Goal: Feedback & Contribution: Leave review/rating

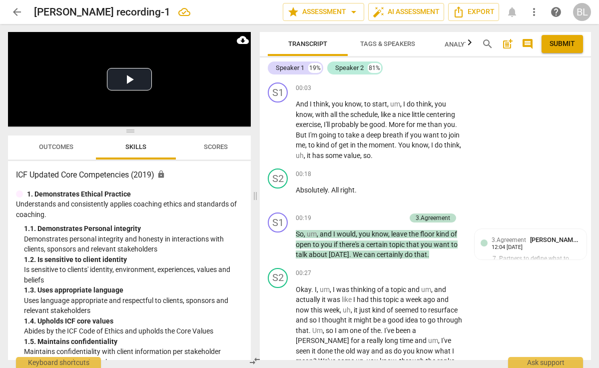
scroll to position [3610, 0]
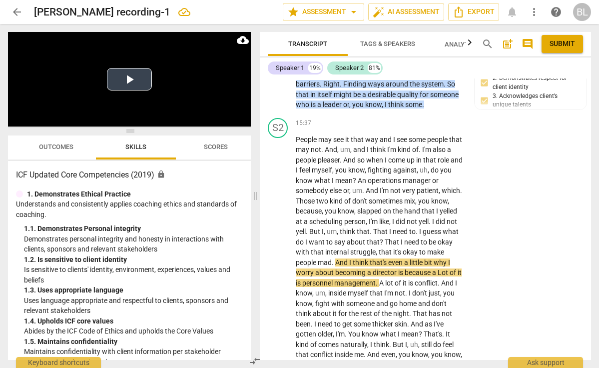
click at [131, 79] on button "Play Video" at bounding box center [129, 79] width 45 height 22
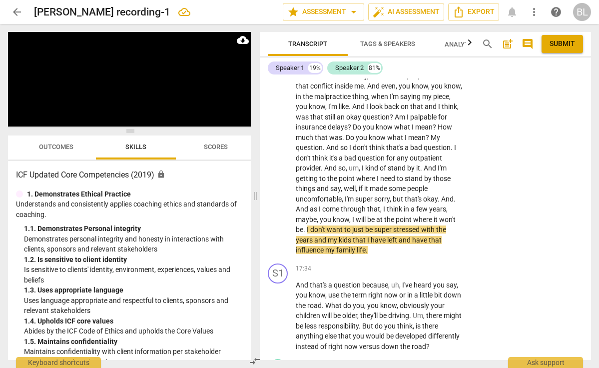
scroll to position [3878, 0]
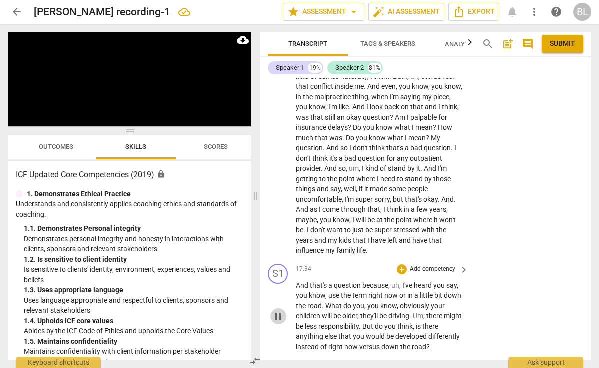
click at [282, 310] on span "pause" at bounding box center [278, 316] width 12 height 12
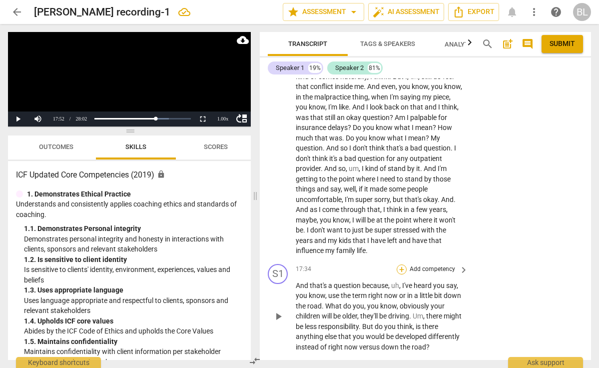
click at [399, 264] on div "+" at bounding box center [402, 269] width 10 height 10
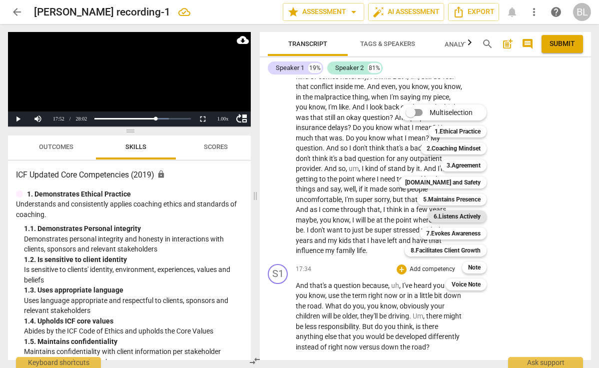
click at [462, 212] on b "6.Listens Actively" at bounding box center [457, 216] width 47 height 12
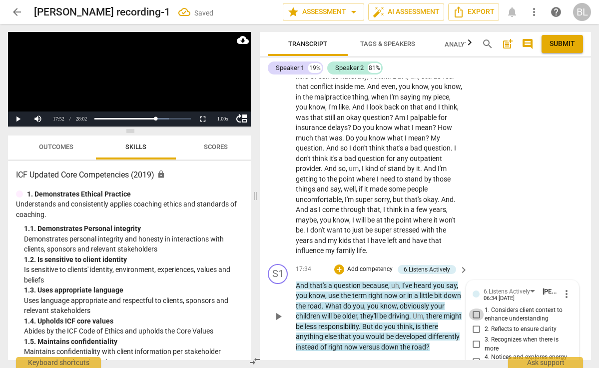
click at [474, 308] on input "1. Considers client context to enhance understanding" at bounding box center [477, 314] width 16 height 12
checkbox input "true"
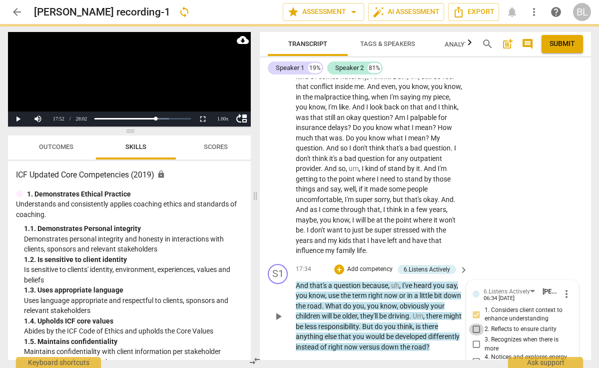
click at [475, 323] on input "2. Reflects to ensure clarity" at bounding box center [477, 329] width 16 height 12
checkbox input "true"
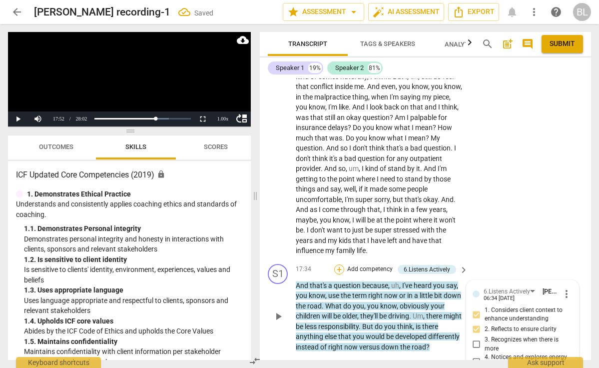
click at [338, 264] on div "+" at bounding box center [339, 269] width 10 height 10
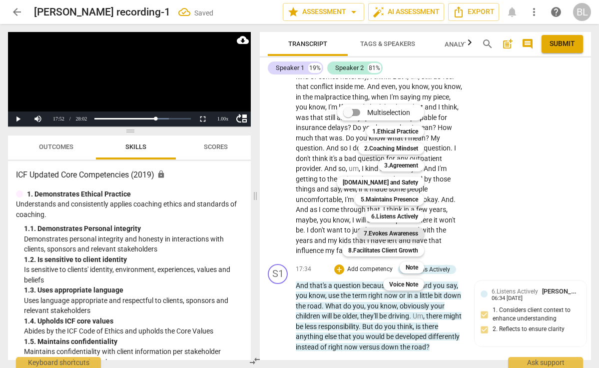
click at [409, 238] on b "7.Evokes Awareness" at bounding box center [391, 233] width 54 height 12
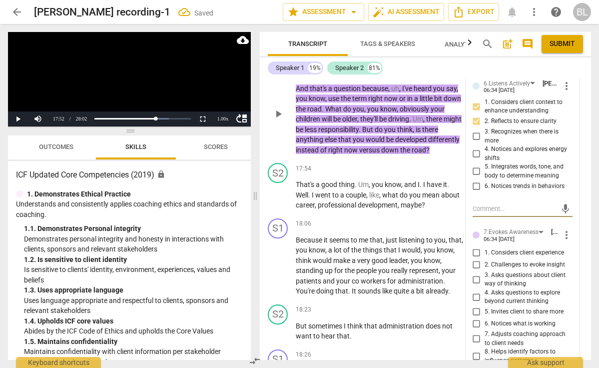
scroll to position [4089, 0]
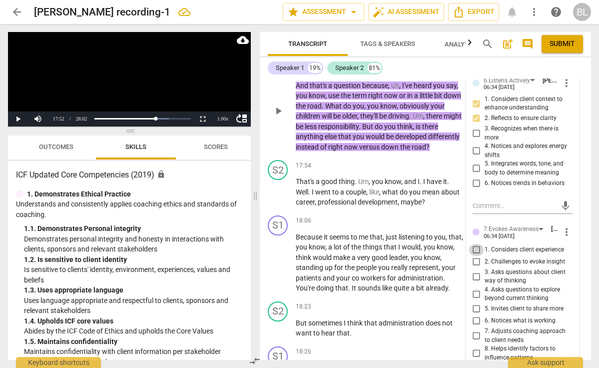
click at [474, 244] on input "1. Considers client experience" at bounding box center [477, 250] width 16 height 12
checkbox input "true"
click at [474, 288] on input "4. Asks questions to explore beyond current thinking" at bounding box center [477, 294] width 16 height 12
checkbox input "true"
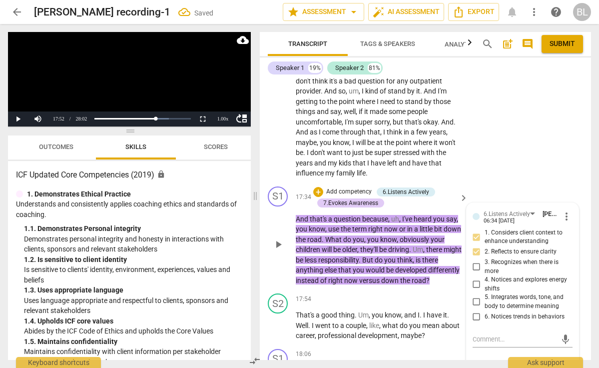
scroll to position [3961, 0]
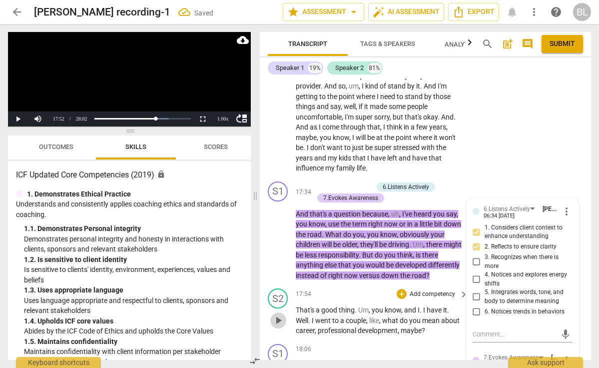
click at [280, 314] on span "play_arrow" at bounding box center [278, 320] width 12 height 12
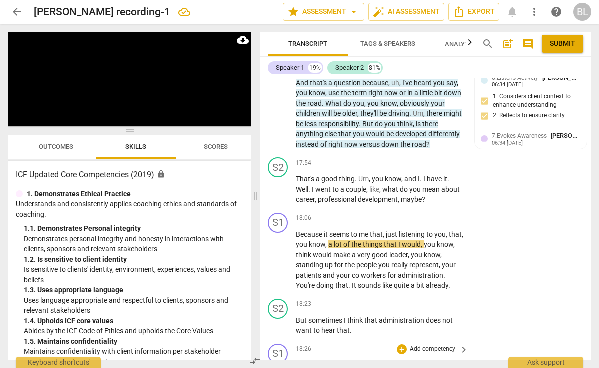
scroll to position [4091, 0]
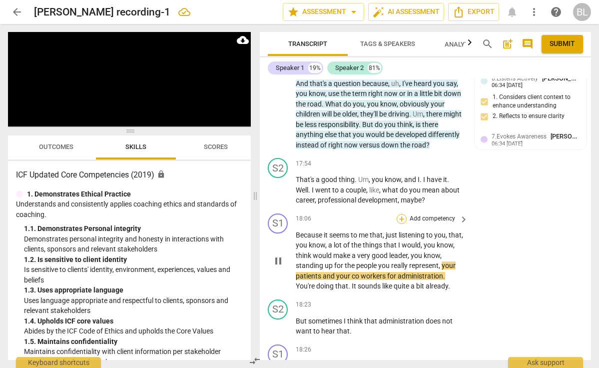
click at [400, 214] on div "+" at bounding box center [402, 219] width 10 height 10
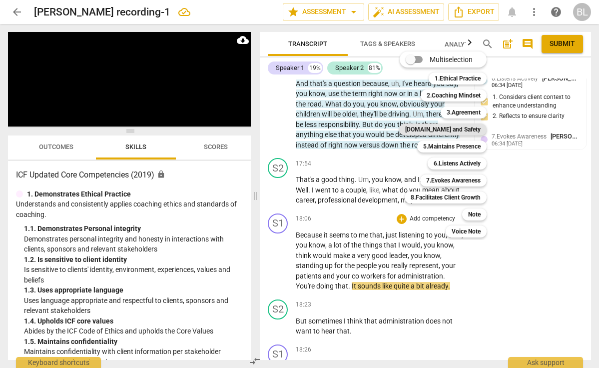
click at [440, 128] on b "[DOMAIN_NAME] and Safety" at bounding box center [442, 129] width 75 height 12
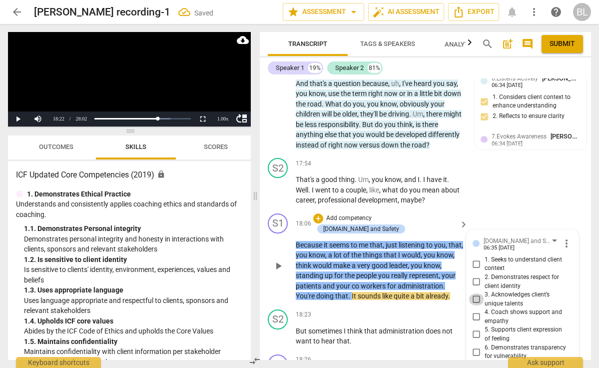
click at [475, 293] on input "3. Acknowledges client’s unique talents" at bounding box center [477, 299] width 16 height 12
checkbox input "true"
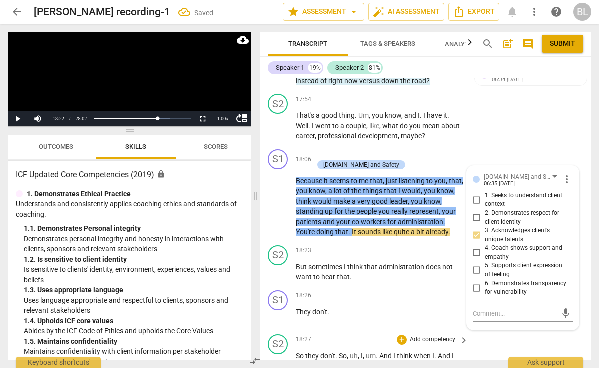
scroll to position [4159, 0]
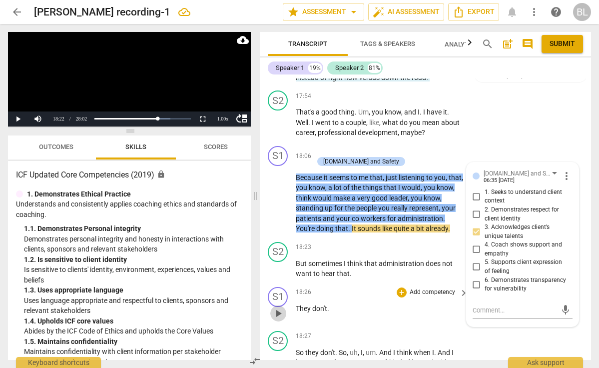
click at [279, 307] on span "play_arrow" at bounding box center [278, 313] width 12 height 12
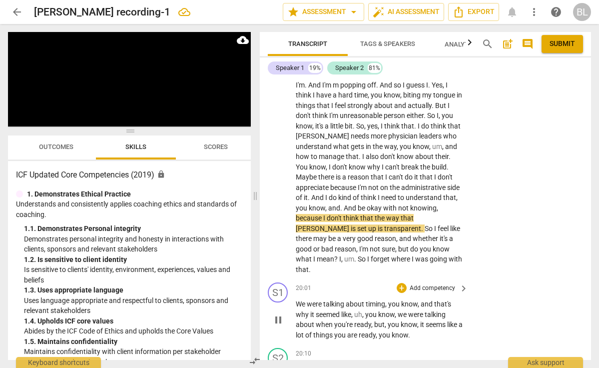
scroll to position [0, 0]
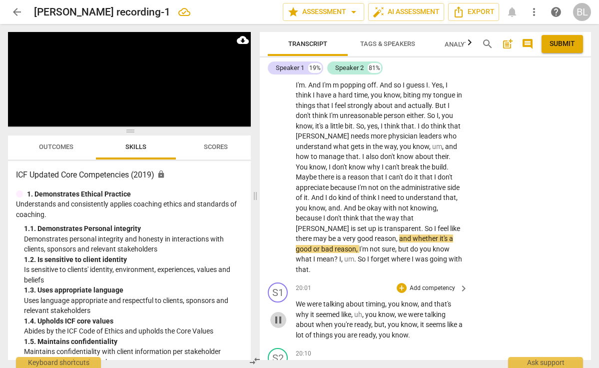
click at [281, 314] on span "pause" at bounding box center [278, 320] width 12 height 12
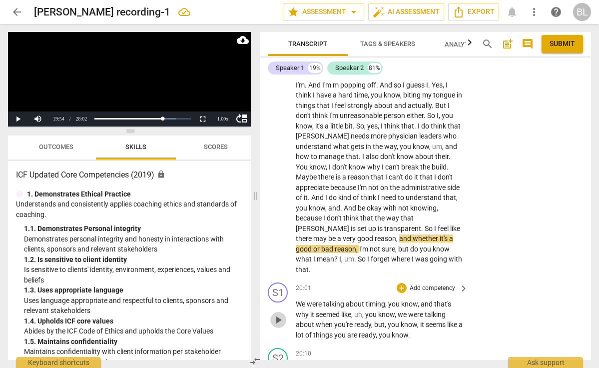
click at [281, 314] on span "play_arrow" at bounding box center [278, 320] width 12 height 12
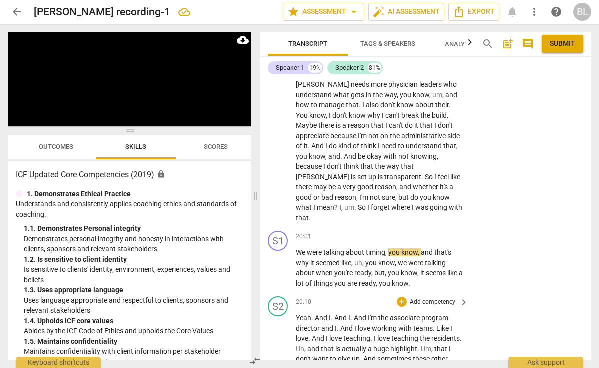
scroll to position [4559, 0]
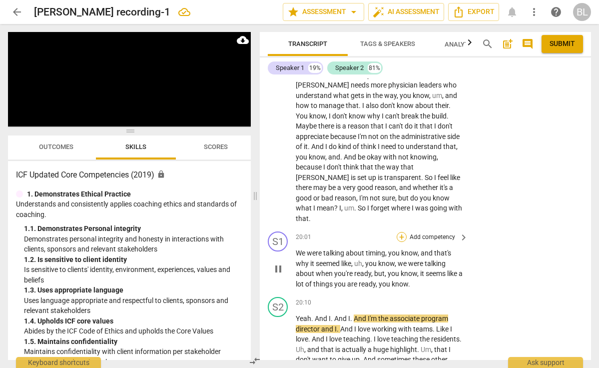
click at [404, 232] on div "+" at bounding box center [402, 237] width 10 height 10
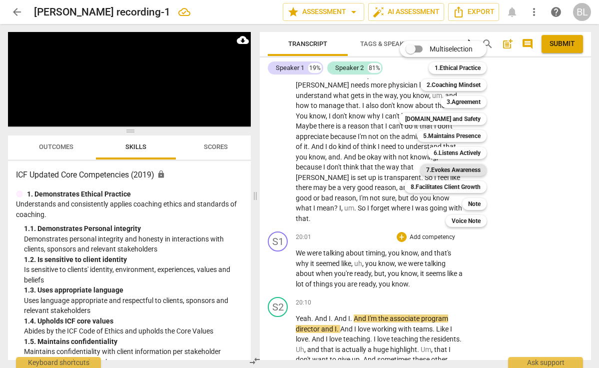
click at [477, 170] on b "7.Evokes Awareness" at bounding box center [453, 170] width 54 height 12
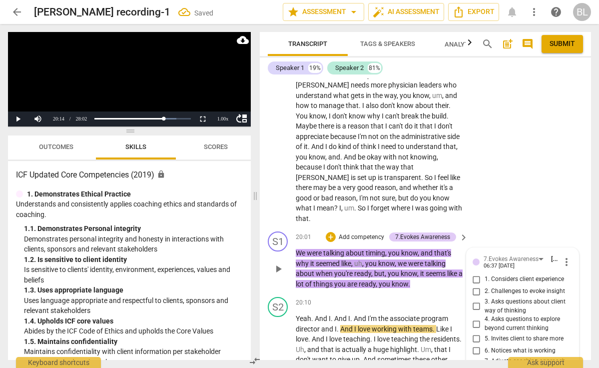
checkbox input "true"
click at [20, 116] on button "Play" at bounding box center [18, 118] width 20 height 15
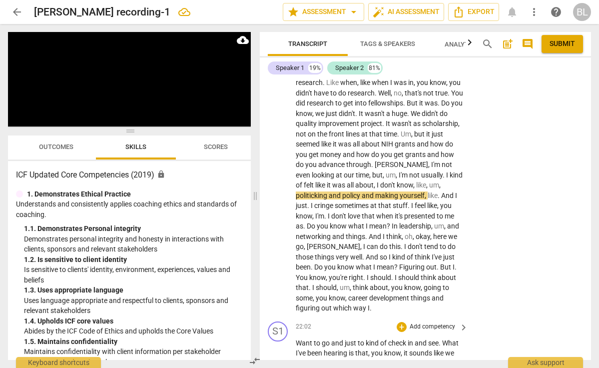
scroll to position [4915, 0]
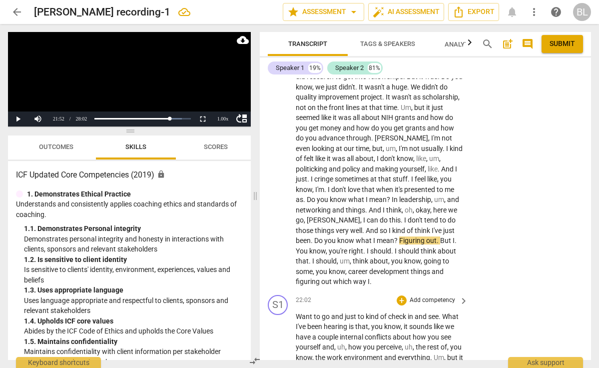
scroll to position [4947, 0]
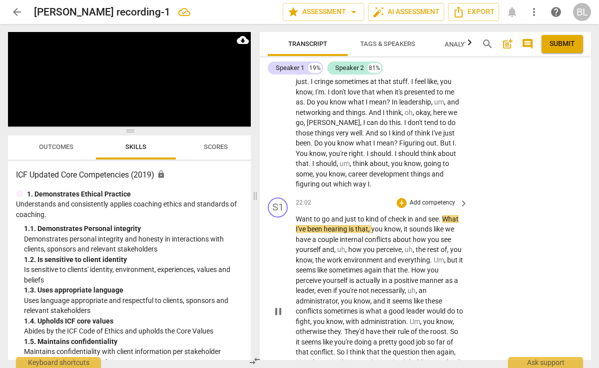
scroll to position [5043, 0]
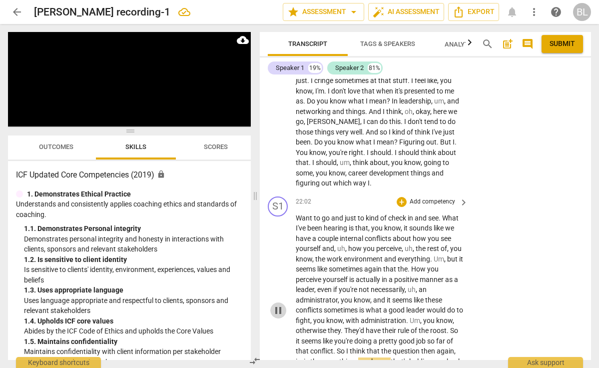
click at [277, 304] on span "pause" at bounding box center [278, 310] width 12 height 12
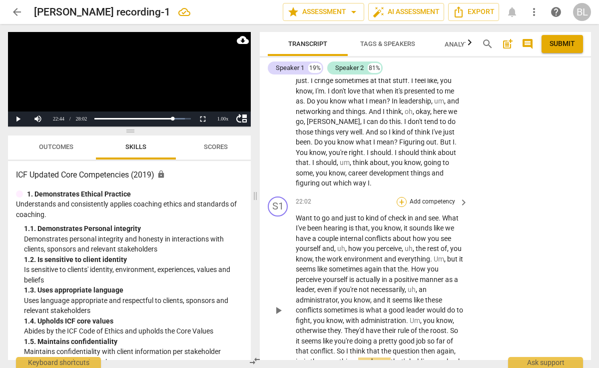
click at [402, 197] on div "+" at bounding box center [402, 202] width 10 height 10
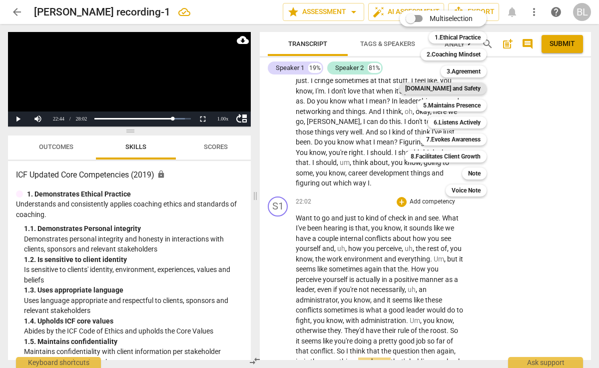
click at [446, 87] on b "[DOMAIN_NAME] and Safety" at bounding box center [442, 88] width 75 height 12
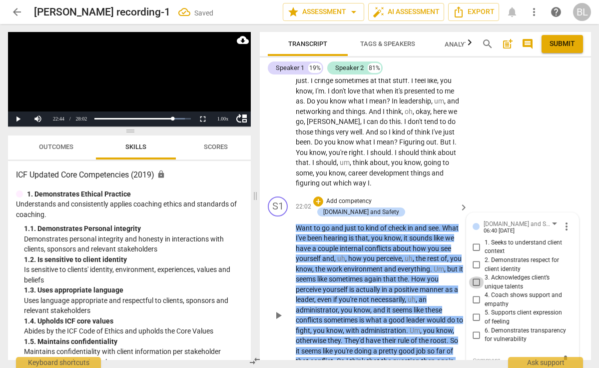
click at [476, 276] on input "3. Acknowledges client’s unique talents" at bounding box center [477, 282] width 16 height 12
checkbox input "true"
click at [477, 294] on input "4. Coach shows support and empathy" at bounding box center [477, 300] width 16 height 12
checkbox input "true"
click at [323, 196] on div "+" at bounding box center [318, 201] width 10 height 10
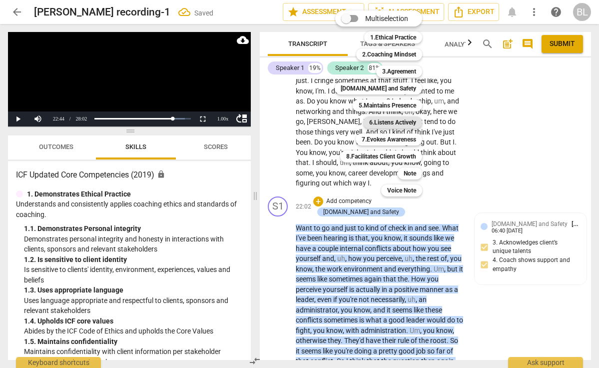
click at [384, 119] on b "6.Listens Actively" at bounding box center [392, 122] width 47 height 12
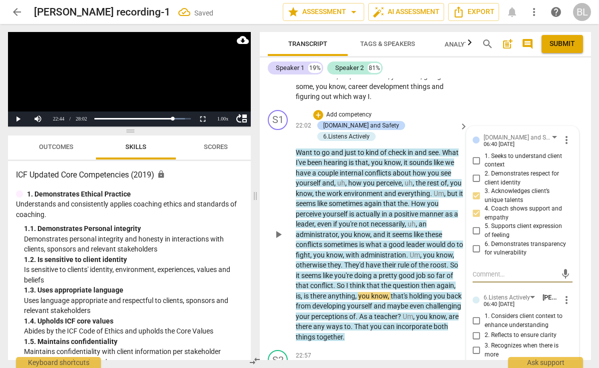
scroll to position [5138, 0]
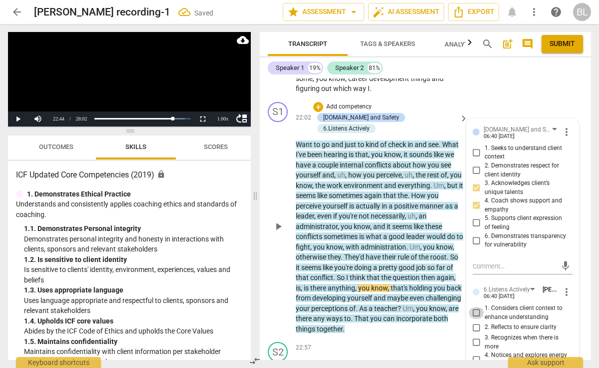
click at [477, 307] on input "1. Considers client context to enhance understanding" at bounding box center [477, 313] width 16 height 12
checkbox input "true"
click at [478, 321] on input "2. Reflects to ensure clarity" at bounding box center [477, 327] width 16 height 12
checkbox input "true"
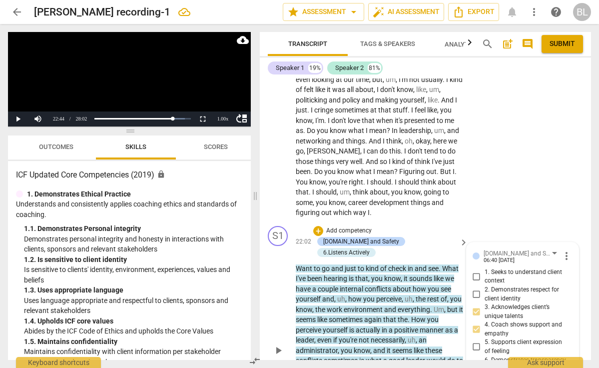
scroll to position [5015, 0]
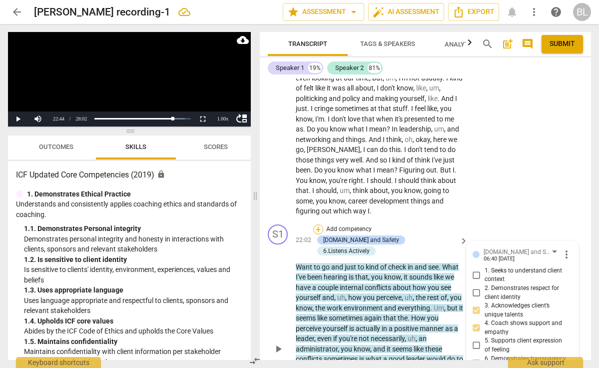
click at [320, 224] on div "+" at bounding box center [318, 229] width 10 height 10
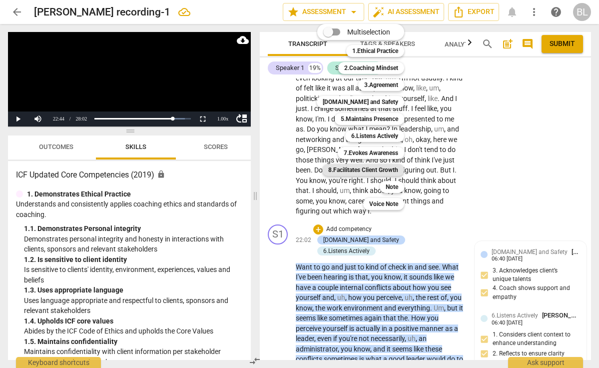
click at [385, 167] on b "8.Facilitates Client Growth" at bounding box center [363, 170] width 70 height 12
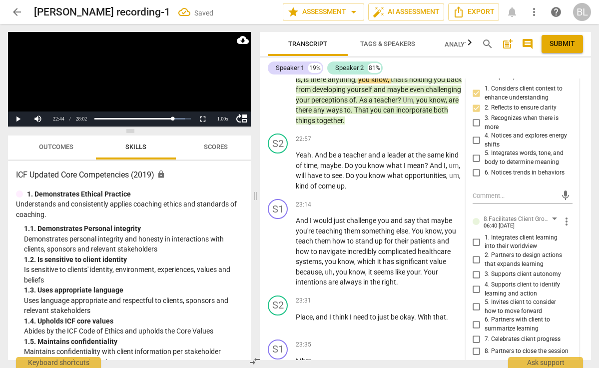
scroll to position [5358, 0]
click at [474, 300] on input "5. Invites client to consider how to move forward" at bounding box center [477, 306] width 16 height 12
checkbox input "true"
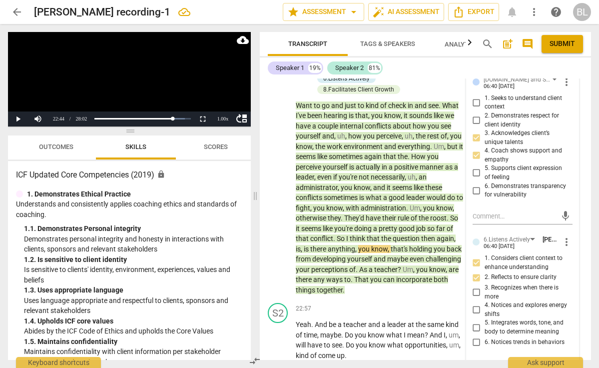
scroll to position [5162, 0]
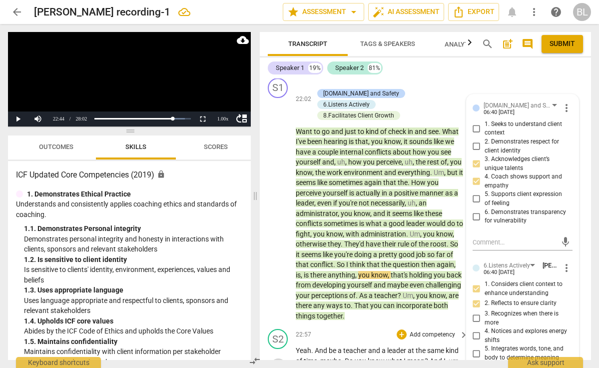
click at [280, 360] on span "play_arrow" at bounding box center [278, 366] width 12 height 12
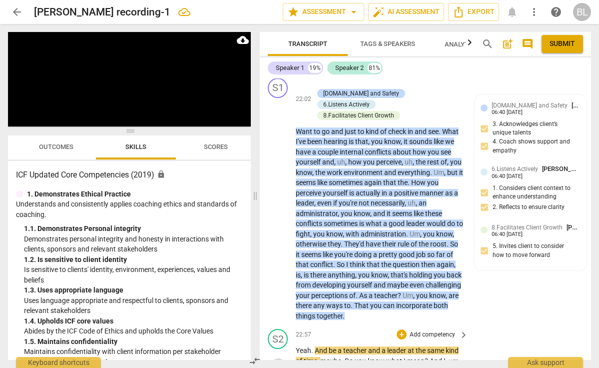
click at [281, 360] on span "pause" at bounding box center [278, 366] width 12 height 12
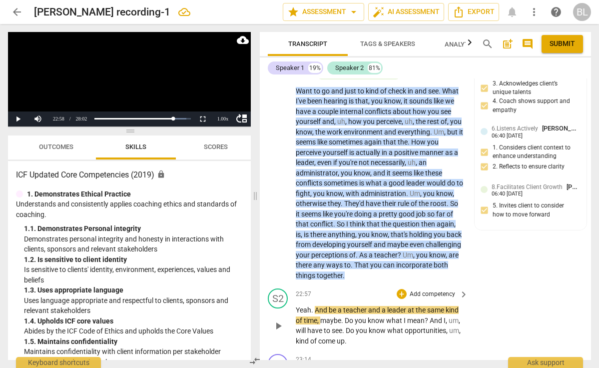
scroll to position [5201, 0]
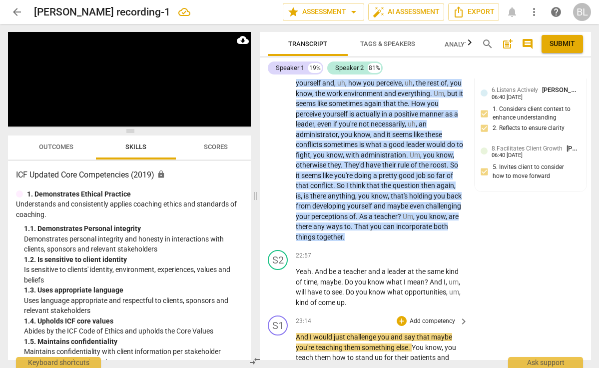
scroll to position [5246, 0]
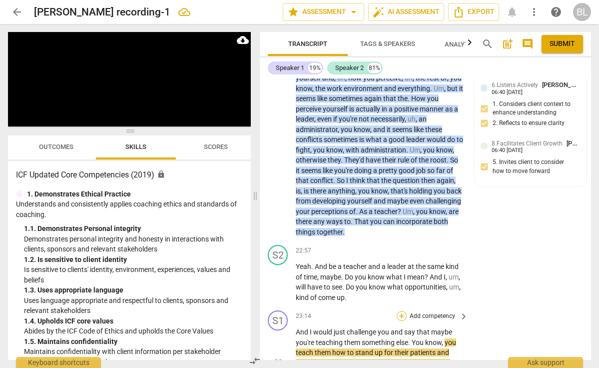
click at [403, 311] on div "+" at bounding box center [402, 316] width 10 height 10
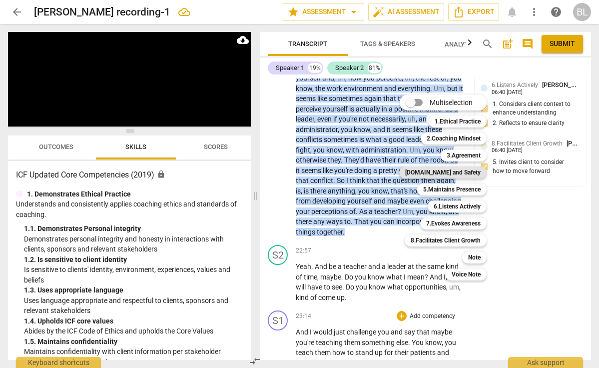
click at [456, 173] on b "[DOMAIN_NAME] and Safety" at bounding box center [442, 172] width 75 height 12
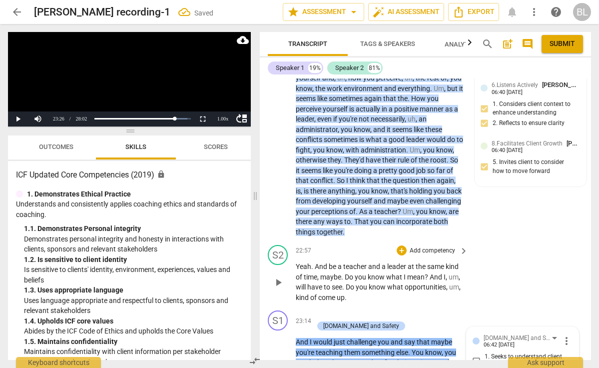
click at [505, 241] on div "S2 play_arrow pause 22:57 + Add competency keyboard_arrow_right Yeah . And be a…" at bounding box center [425, 273] width 331 height 65
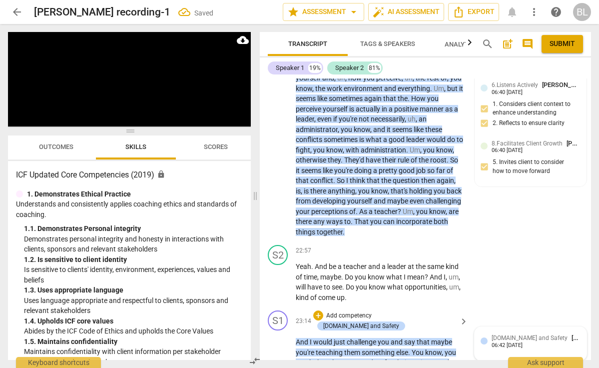
click at [483, 337] on div at bounding box center [484, 340] width 7 height 7
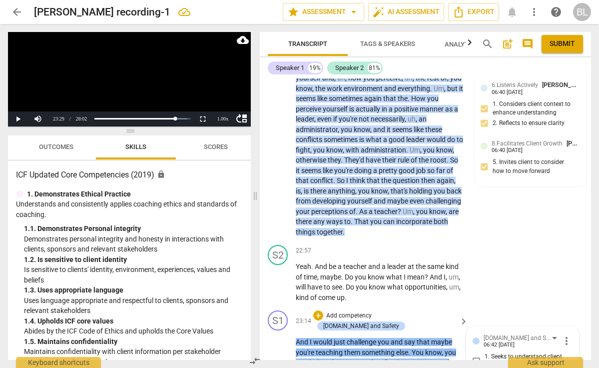
checkbox input "true"
click at [323, 310] on div "+" at bounding box center [318, 315] width 10 height 10
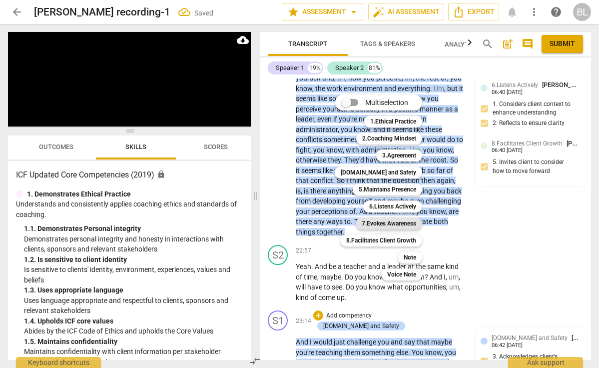
click at [385, 224] on b "7.Evokes Awareness" at bounding box center [389, 223] width 54 height 12
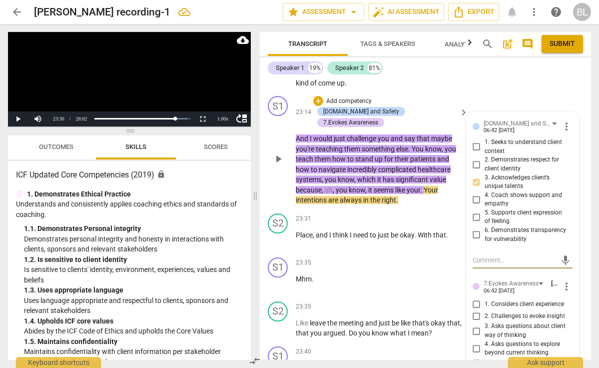
scroll to position [5464, 0]
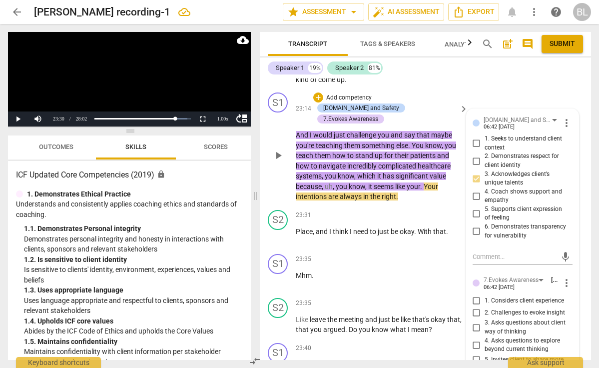
checkbox input "true"
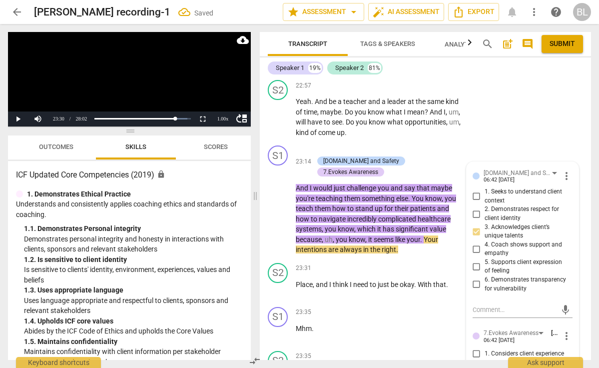
scroll to position [5410, 0]
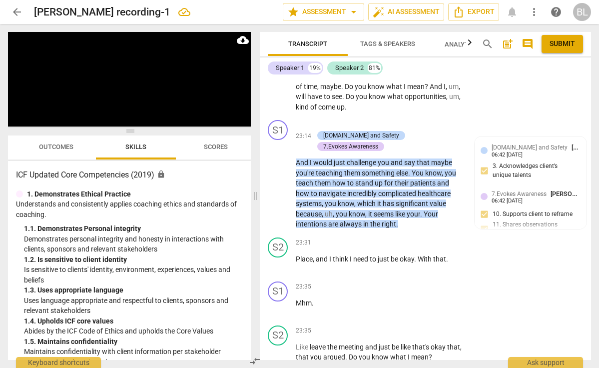
scroll to position [5436, 0]
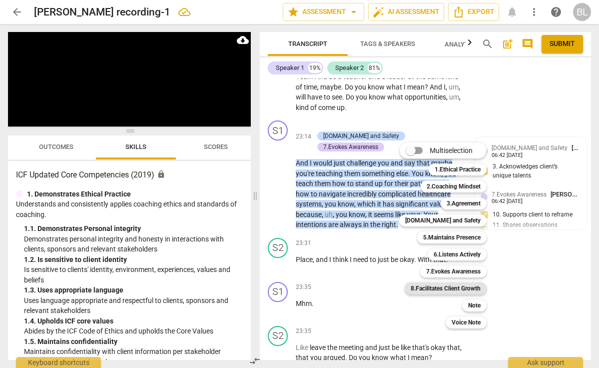
click at [470, 285] on b "8.Facilitates Client Growth" at bounding box center [446, 288] width 70 height 12
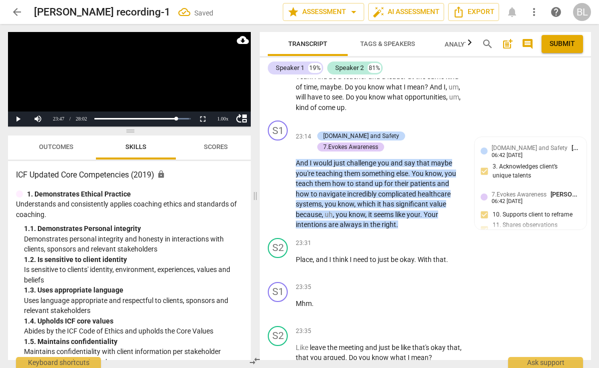
scroll to position [5631, 0]
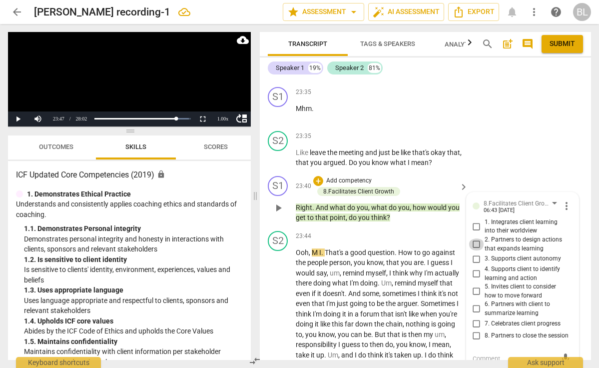
click at [475, 238] on input "2. Partners to design actions that expands learning" at bounding box center [477, 244] width 16 height 12
checkbox input "true"
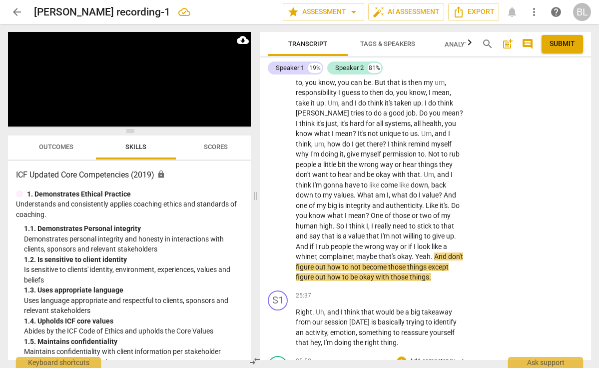
scroll to position [5879, 0]
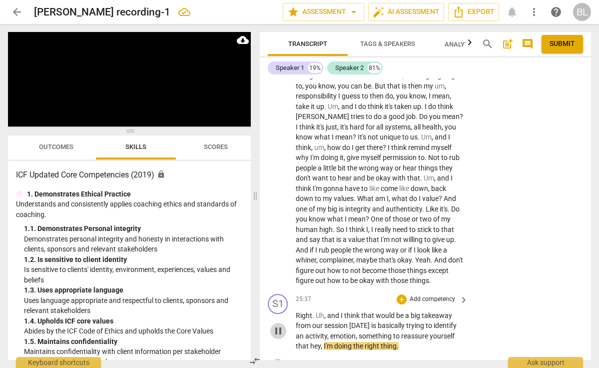
click at [280, 325] on span "pause" at bounding box center [278, 331] width 12 height 12
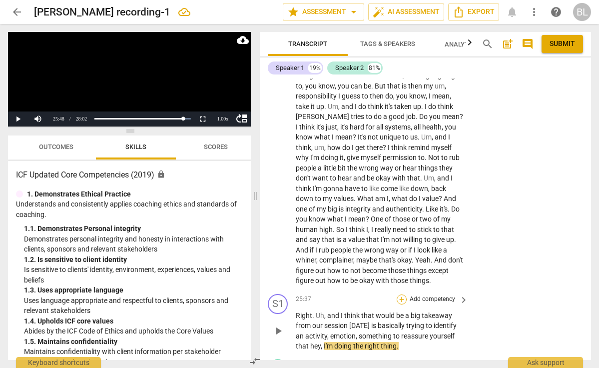
click at [402, 294] on div "+" at bounding box center [402, 299] width 10 height 10
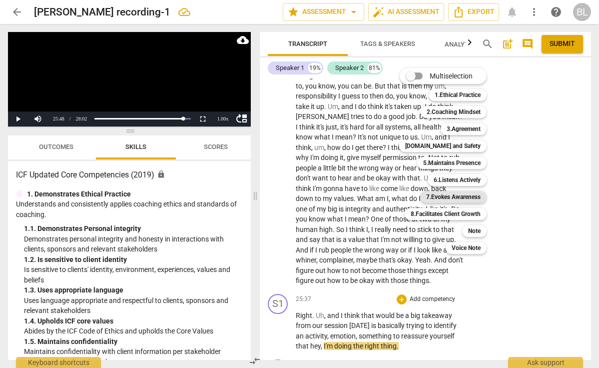
click at [470, 199] on b "7.Evokes Awareness" at bounding box center [453, 197] width 54 height 12
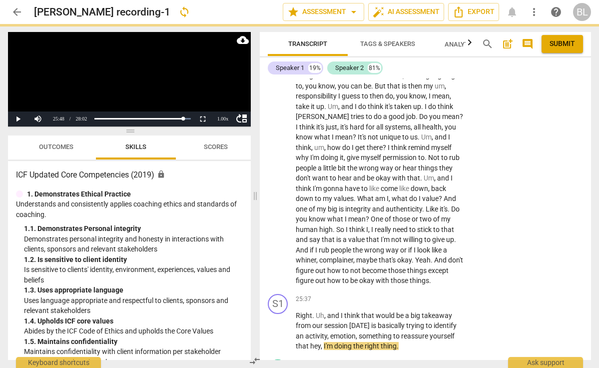
scroll to position [6036, 0]
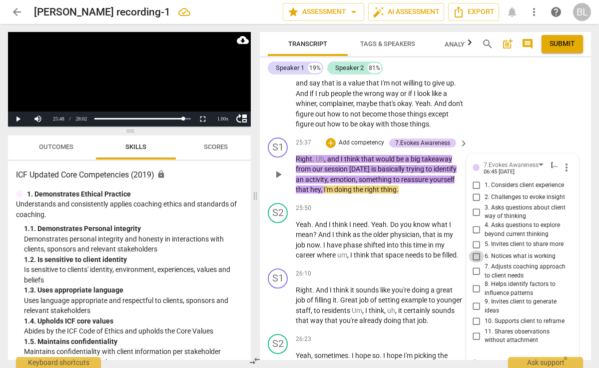
click at [473, 250] on input "6. Notices what is working" at bounding box center [477, 256] width 16 height 12
checkbox input "true"
click at [483, 357] on textarea at bounding box center [515, 361] width 84 height 9
type textarea "E"
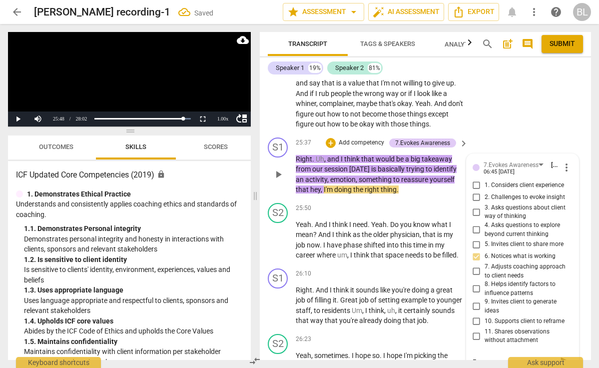
type textarea "Ev"
type textarea "Eve"
type textarea "Even"
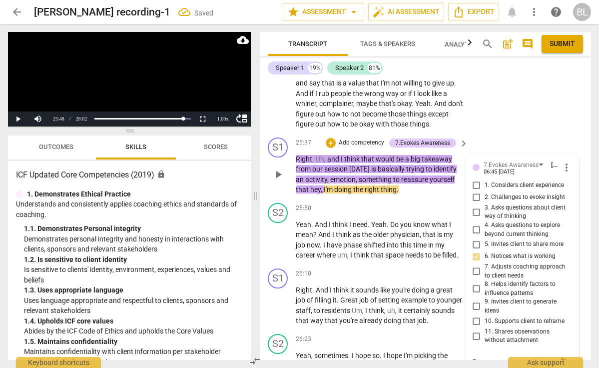
type textarea "Even"
type textarea "Even b"
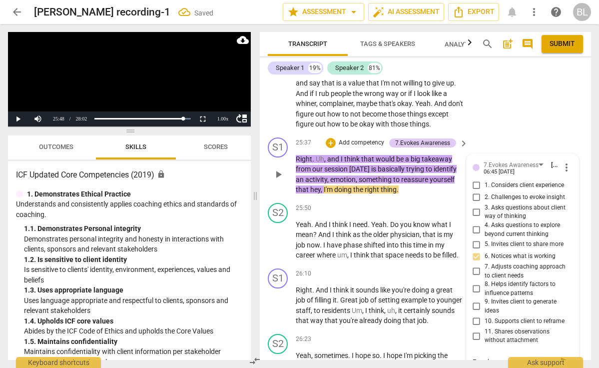
type textarea "Even be"
type textarea "Even bet"
type textarea "Even bett"
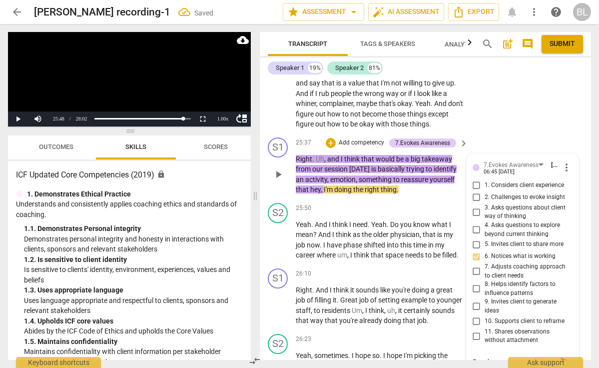
type textarea "Even bett"
type textarea "Even [PERSON_NAME]"
type textarea "Even better"
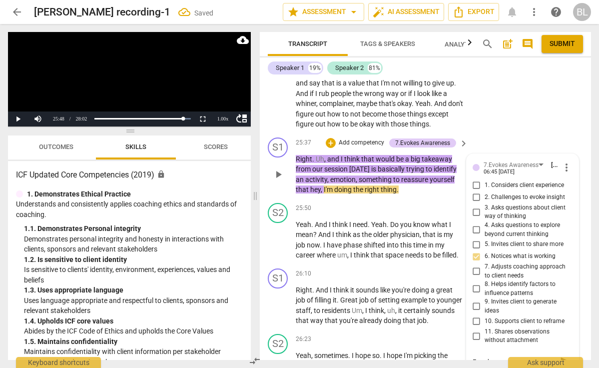
type textarea "Even better"
type textarea "Even better i"
type textarea "Even better is"
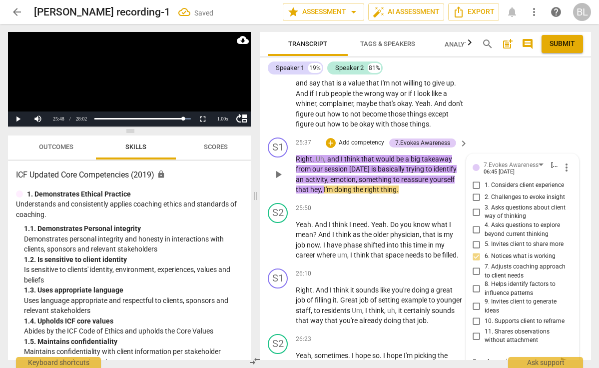
type textarea "Even better is"
type textarea "Even better is t"
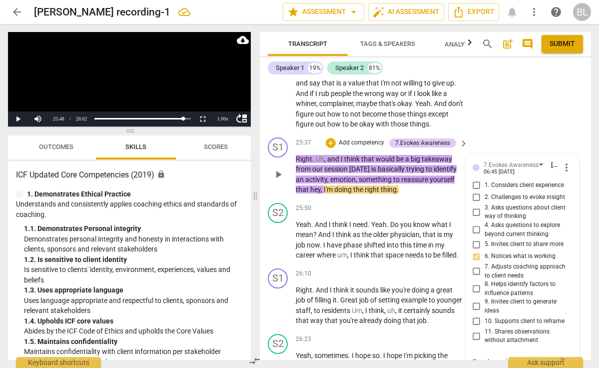
type textarea "Even better is to"
type textarea "Even better is to a"
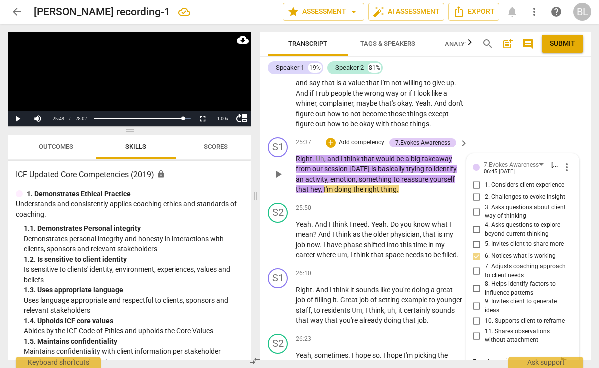
type textarea "Even better is to a"
type textarea "Even better is to as"
type textarea "Even better is to ask"
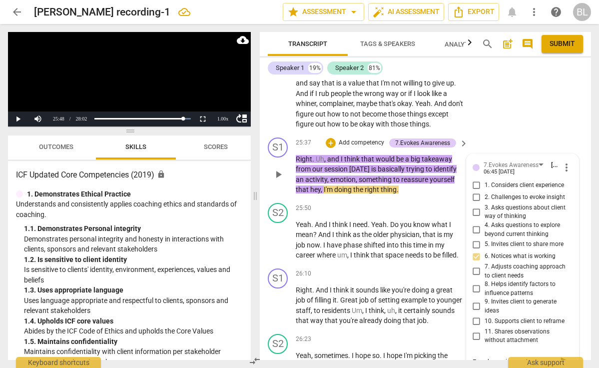
type textarea "Even better is to ask"
type textarea "Even better is to ask t"
type textarea "Even better is to ask th"
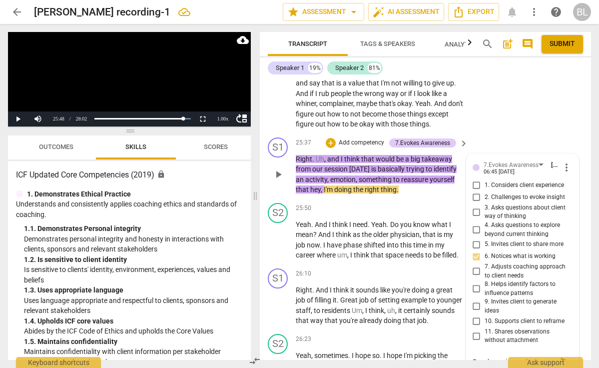
type textarea "Even better is to ask th"
type textarea "Even better is to ask the"
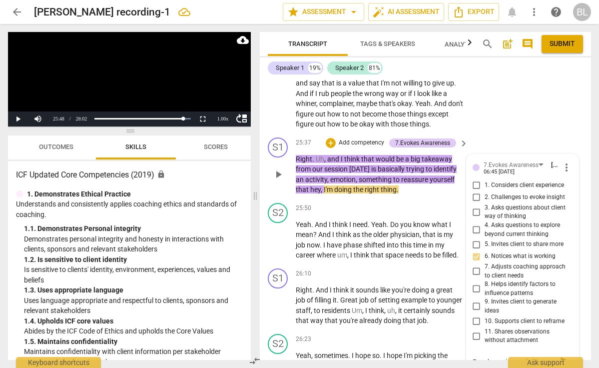
type textarea "Even better is to ask the c"
type textarea "Even better is to ask the cl"
type textarea "Even better is to ask the cli"
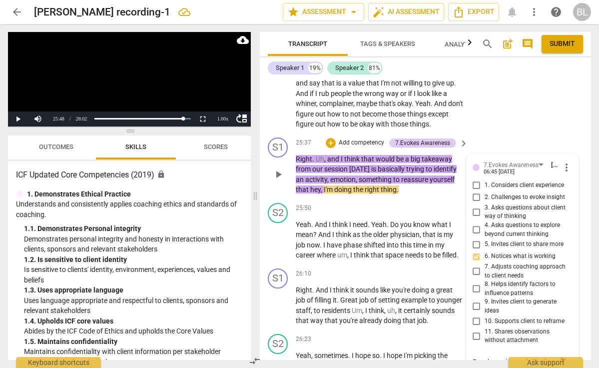
type textarea "Even better is to ask the cli"
type textarea "Even better is to ask the clie"
type textarea "Even better is to ask the clien"
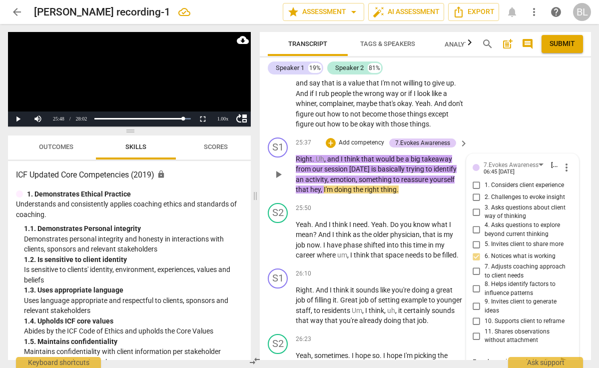
type textarea "Even better is to ask the client"
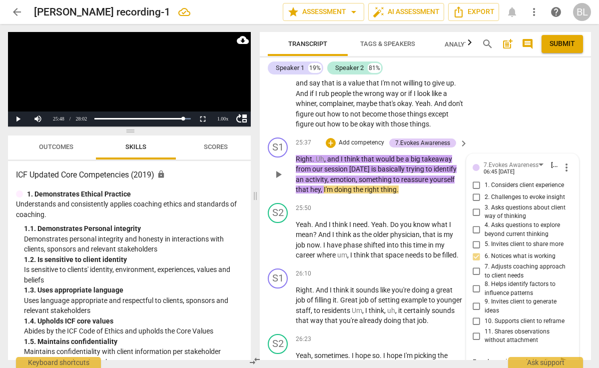
type textarea "Even better is to ask the client w"
type textarea "Even better is to ask the client wh"
type textarea "Even better is to ask the client wha"
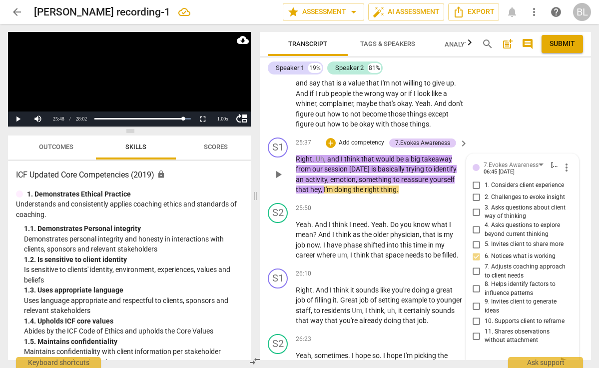
type textarea "Even better is to ask the client wha"
type textarea "Even better is to ask the client what"
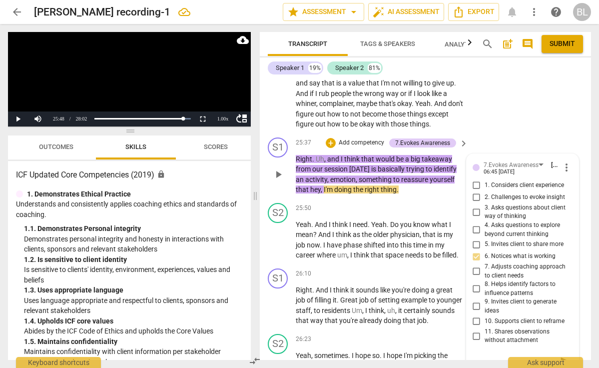
scroll to position [0, 0]
type textarea "Even better is to ask the client what s"
type textarea "Even better is to ask the client what sh"
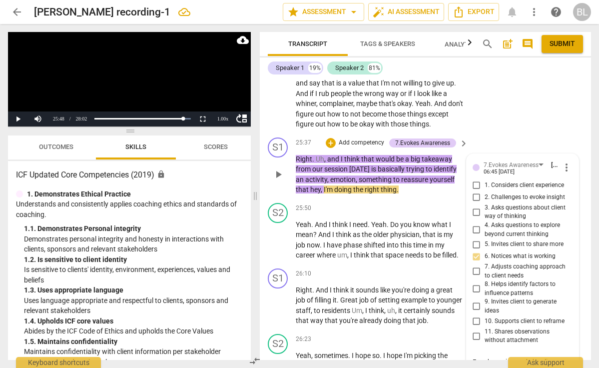
type textarea "Even better is to ask the client what she"
type textarea "Even better is to ask the client what she i"
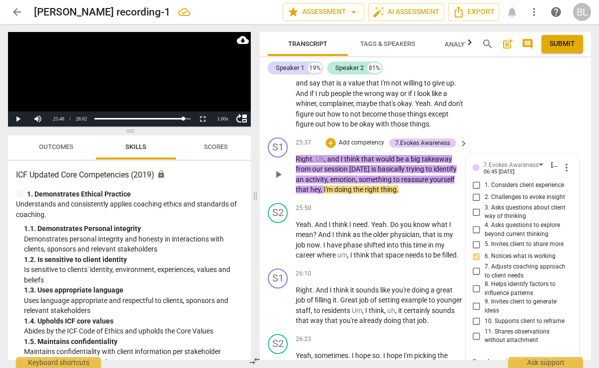
type textarea "Even better is to ask the client what she i"
type textarea "Even better is to ask the client what she is"
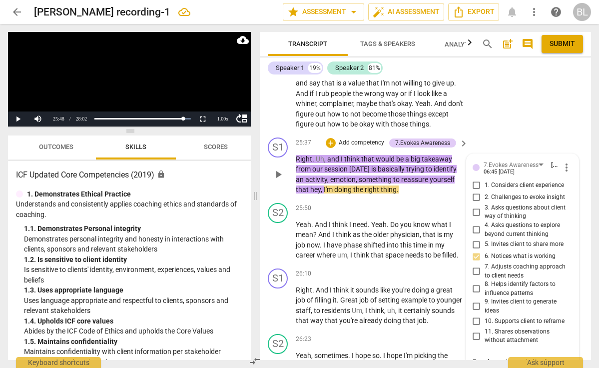
type textarea "Even better is to ask the client what she is l"
type textarea "Even better is to ask the client what she is le"
type textarea "Even better is to ask the client what she is lea"
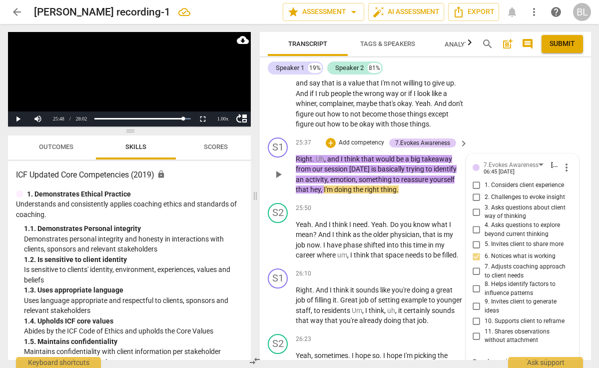
type textarea "Even better is to ask the client what she is lea"
type textarea "Even better is to ask the client what she is [PERSON_NAME]"
type textarea "Even better is to ask the client what she is learn"
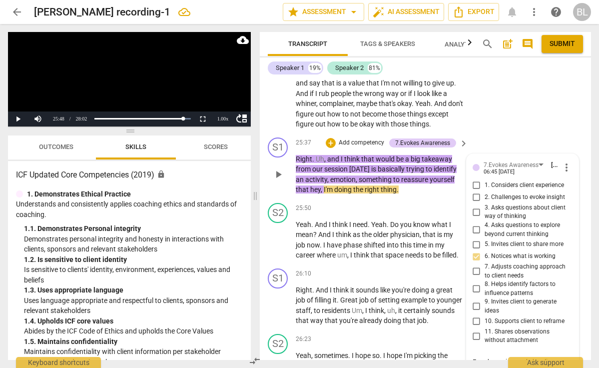
type textarea "Even better is to ask the client what she is learni"
type textarea "Even better is to ask the client what she is learnin"
type textarea "Even better is to ask the client what she is learning"
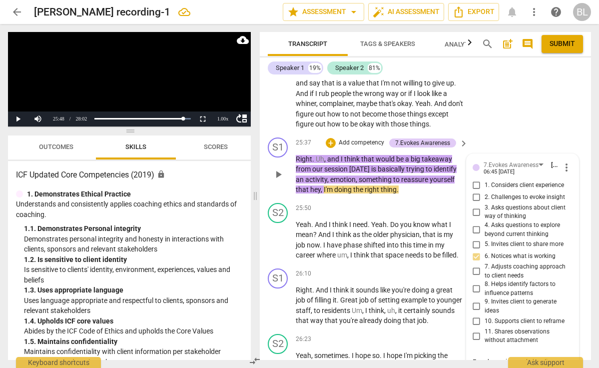
type textarea "Even better is to ask the client what she is learning"
type textarea "Even better is to ask the client what she is learning a"
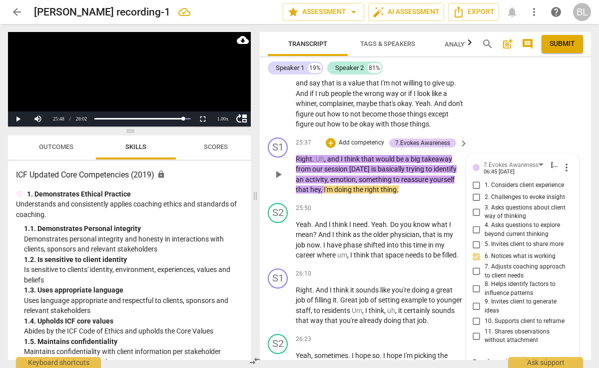
type textarea "Even better is to ask the client what she is learning ab"
type textarea "Even better is to ask the client what she is learning abo"
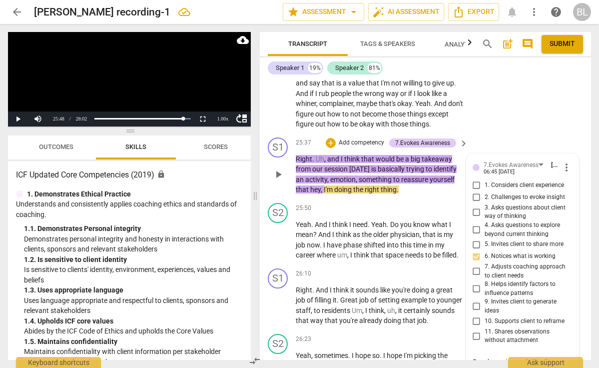
type textarea "Even better is to ask the client what she is learning abou"
type textarea "Even better is to ask the client what she is learning about"
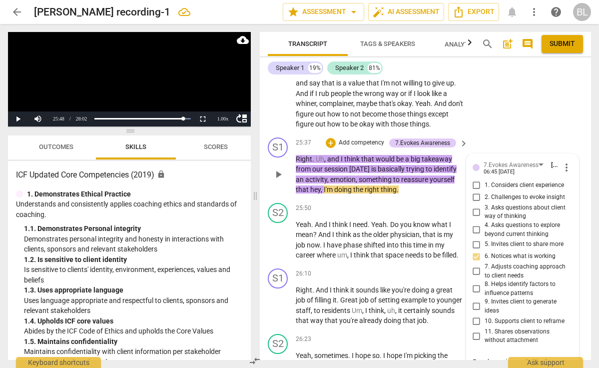
type textarea "Even better is to ask the client what she is learning about"
type textarea "Even better is to ask the client what she is learning about h"
type textarea "Even better is to ask the client what she is learning about he"
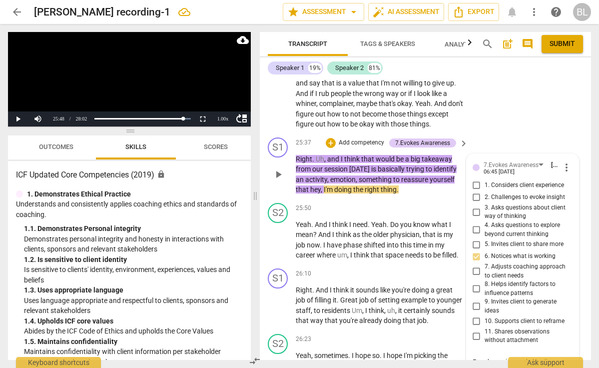
type textarea "Even better is to ask the client what she is learning about hes"
type textarea "Even better is to ask the client what she is learning about he"
type textarea "Even better is to ask the client what she is learning about her"
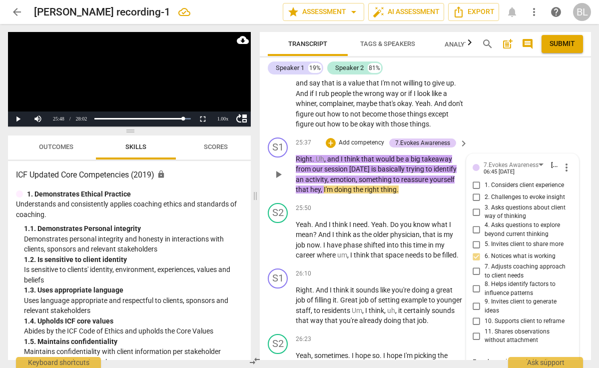
type textarea "Even better is to ask the client what she is learning about her"
type textarea "Even better is to ask the client what she is learning about hers"
type textarea "Even better is to ask the client what she is learning about herse"
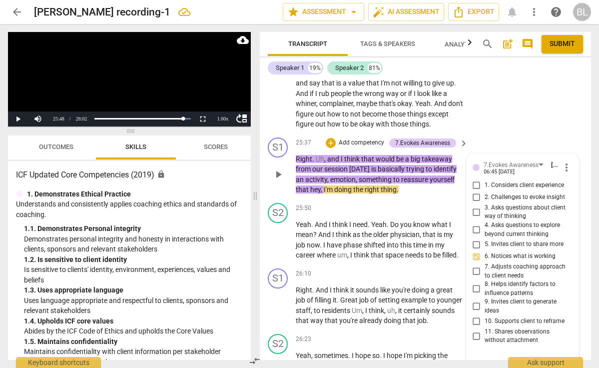
type textarea "Even better is to ask the client what she is learning about [PERSON_NAME]"
type textarea "Even better is to ask the client what she is learning about herself"
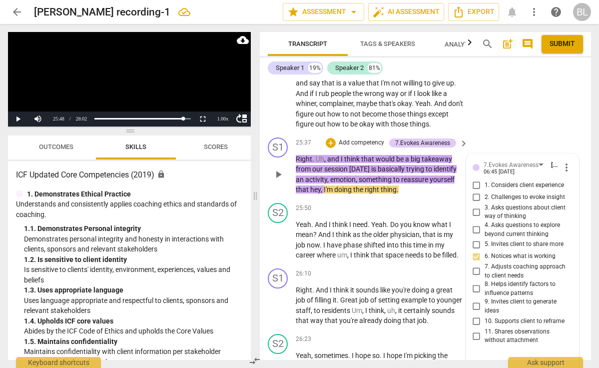
type textarea "Even better is to ask the client what she is learning about herself"
type textarea "Even better is to ask the client what she is learning about herself a"
type textarea "Even better is to ask the client what she is learning about herself an"
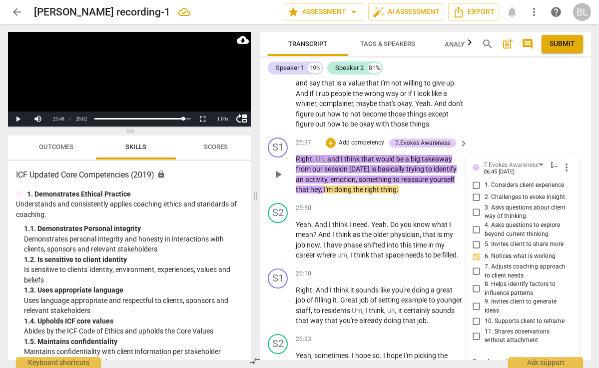
type textarea "Even better is to ask the client what she is learning about herself an"
type textarea "Even better is to ask the client what she is learning about herself and"
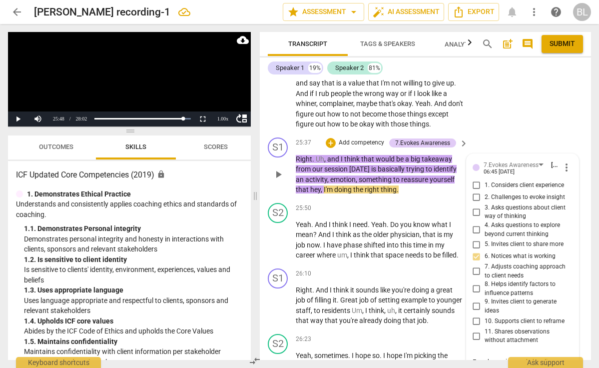
type textarea "Even better is to ask the client what she is learning about herself and h"
type textarea "Even better is to ask the client what she is learning about herself and he"
type textarea "Even better is to ask the client what she is learning about herself and her"
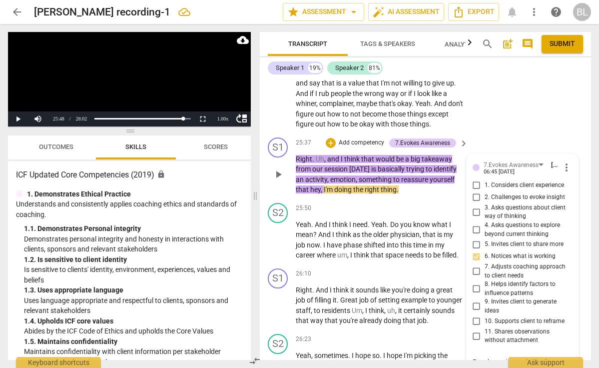
type textarea "Even better is to ask the client what she is learning about herself and her"
type textarea "Even better is to ask the client what she is learning about herself and her s"
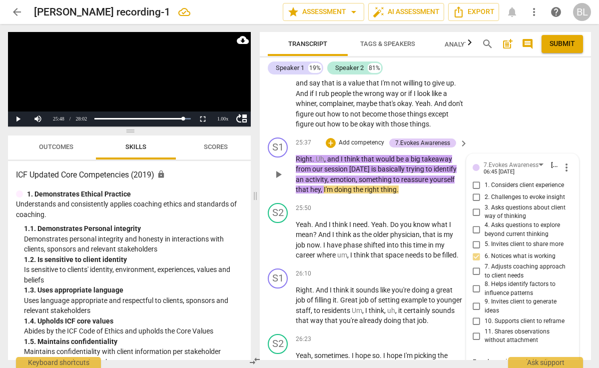
type textarea "Even better is to ask the client what she is learning about herself and her si"
type textarea "Even better is to ask the client what she is learning about herself and her sit"
type textarea "Even better is to ask the client what she is learning about herself and her situ"
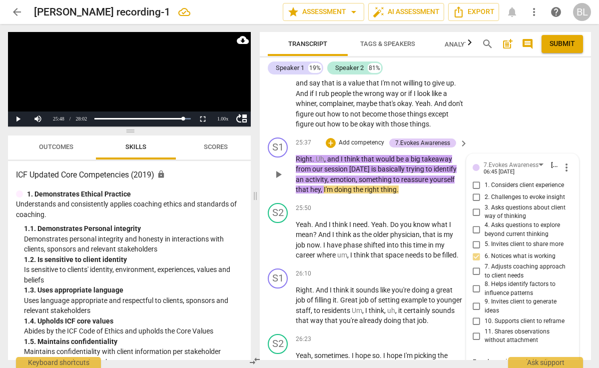
type textarea "Even better is to ask the client what she is learning about herself and her situ"
type textarea "Even better is to ask the client what she is learning about herself and her sit…"
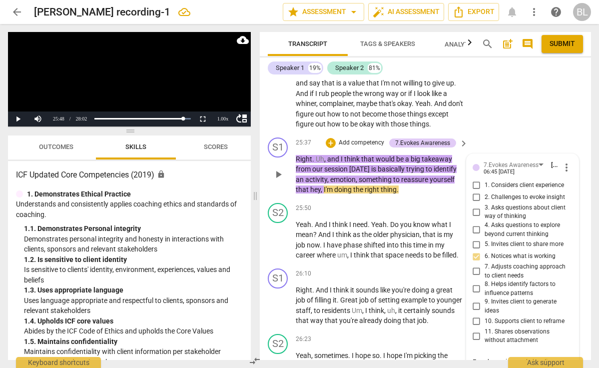
type textarea "Even better is to ask the client what she is learning about herself and her sit…"
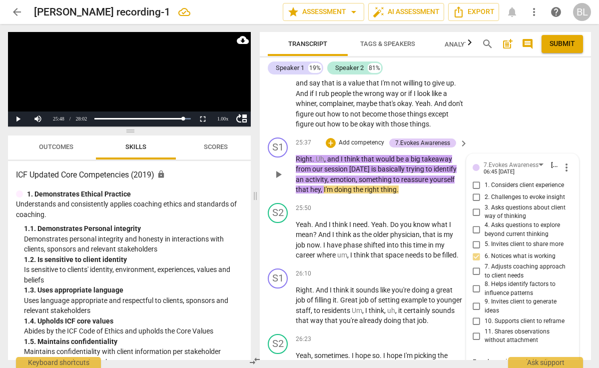
type textarea "Even better is to ask the client what she is learning about herself and her sit…"
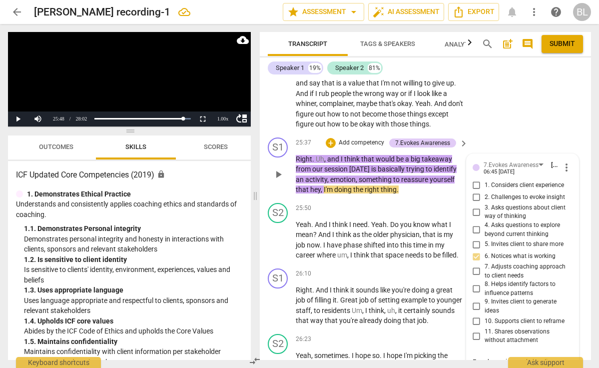
type textarea "Even better is to ask the client what she is learning about herself and her sit…"
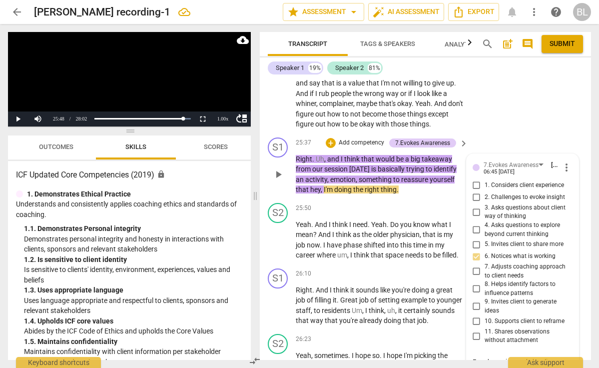
type textarea "Even better is to ask the client what she is learning about herself and her sit…"
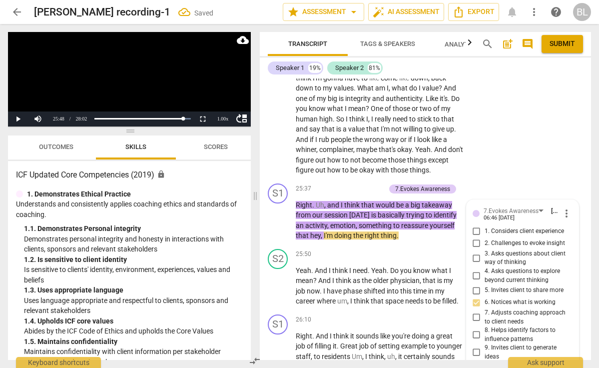
scroll to position [5969, 0]
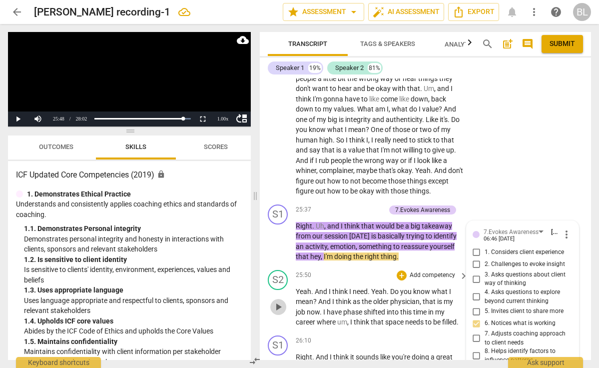
click at [279, 301] on span "play_arrow" at bounding box center [278, 307] width 12 height 12
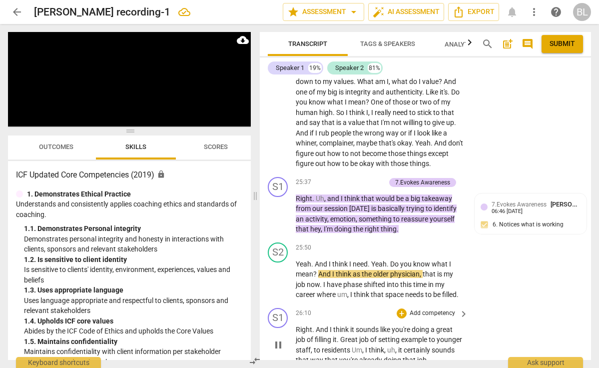
scroll to position [6007, 0]
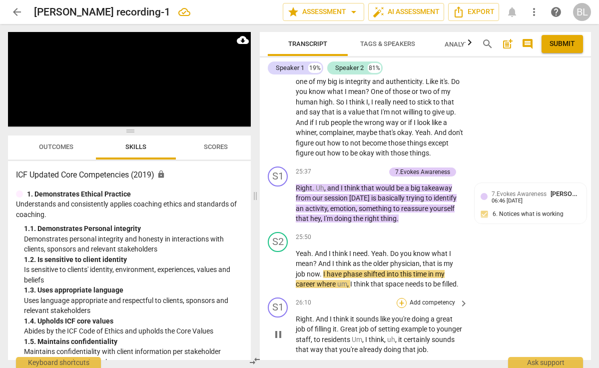
click at [402, 298] on div "+" at bounding box center [402, 303] width 10 height 10
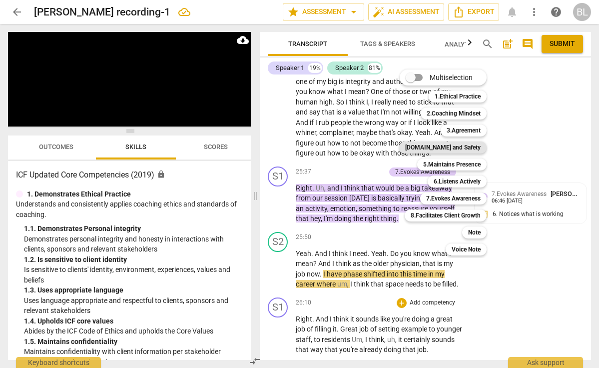
click at [445, 145] on b "[DOMAIN_NAME] and Safety" at bounding box center [442, 147] width 75 height 12
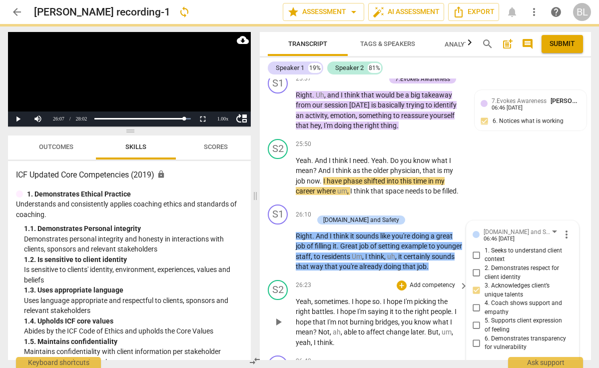
scroll to position [6103, 0]
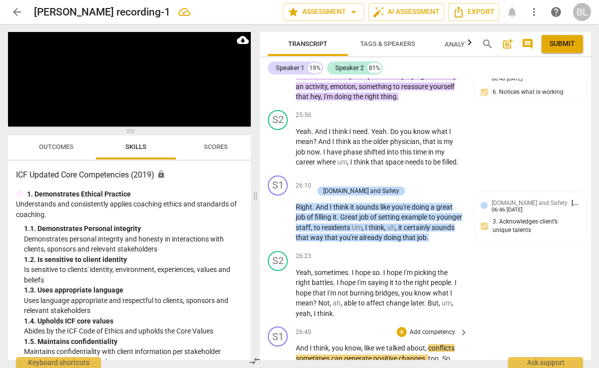
scroll to position [6134, 0]
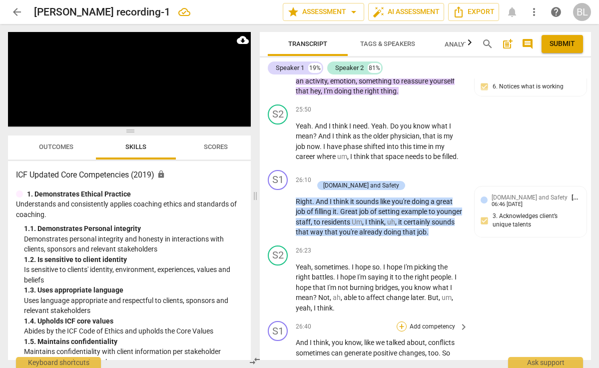
click at [402, 321] on div "+" at bounding box center [402, 326] width 10 height 10
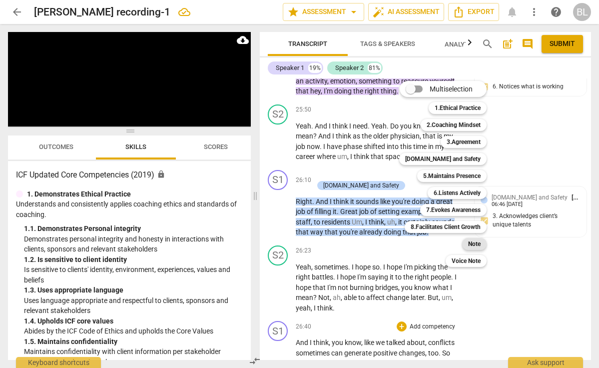
click at [479, 242] on b "Note" at bounding box center [474, 244] width 12 height 12
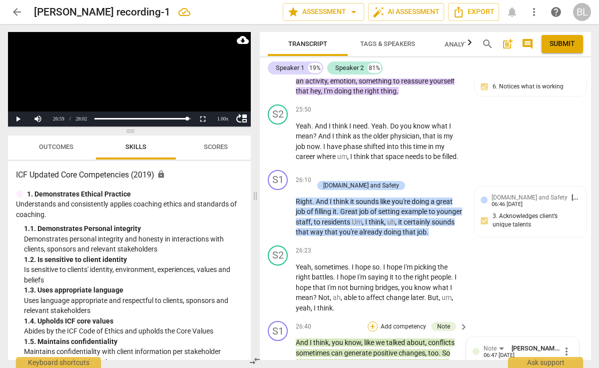
click at [372, 321] on div "+" at bounding box center [373, 326] width 10 height 10
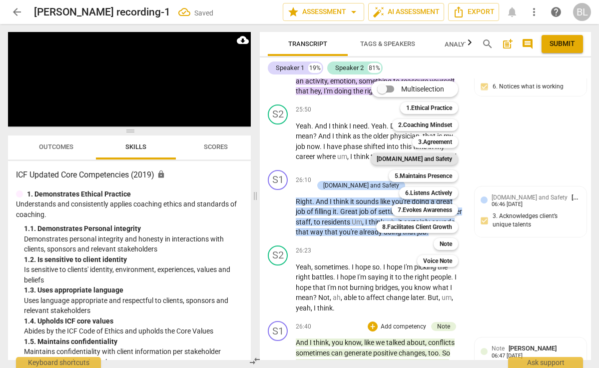
click at [423, 156] on b "[DOMAIN_NAME] and Safety" at bounding box center [414, 159] width 75 height 12
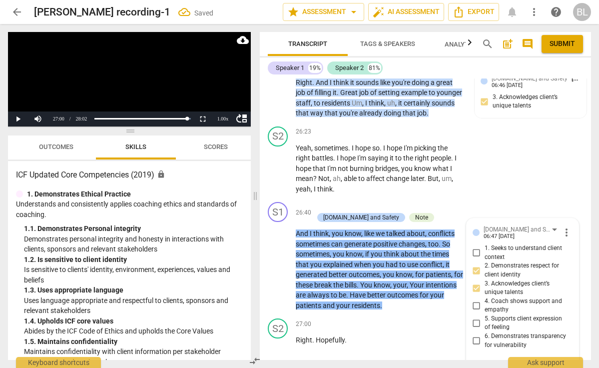
scroll to position [6258, 0]
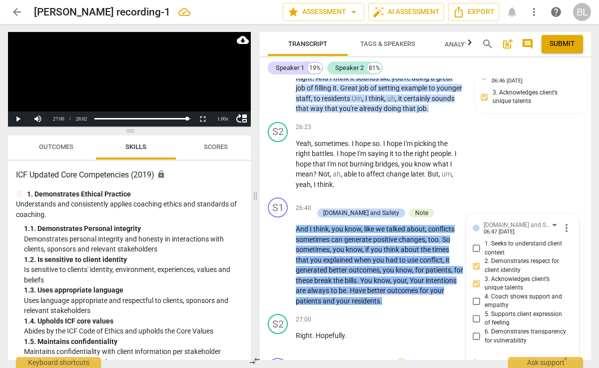
click at [401, 358] on div "+" at bounding box center [402, 363] width 10 height 10
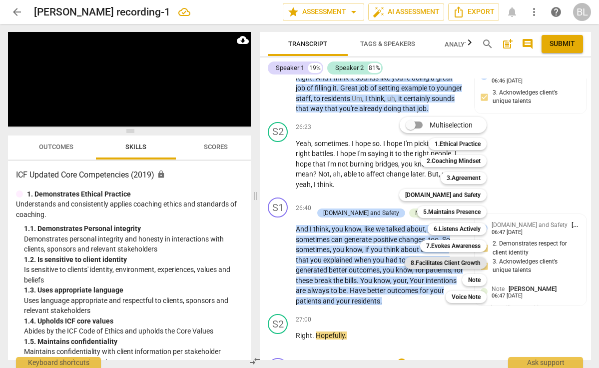
click at [451, 260] on b "8.Facilitates Client Growth" at bounding box center [446, 263] width 70 height 12
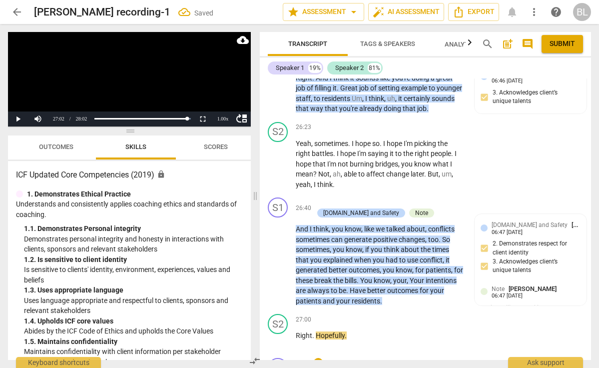
scroll to position [6399, 0]
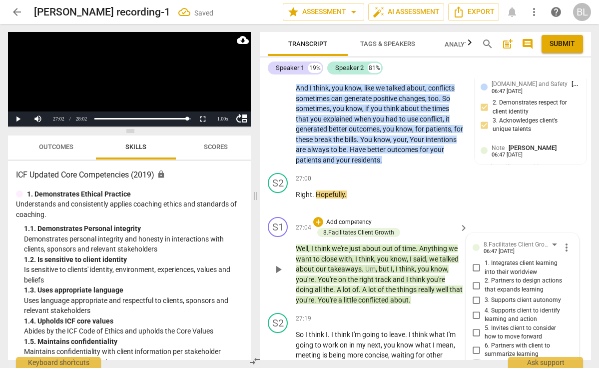
click at [476, 359] on input "7. Celebrates client progress" at bounding box center [477, 365] width 16 height 12
click at [477, 344] on input "6. Partners with client to summarize learning" at bounding box center [477, 350] width 16 height 12
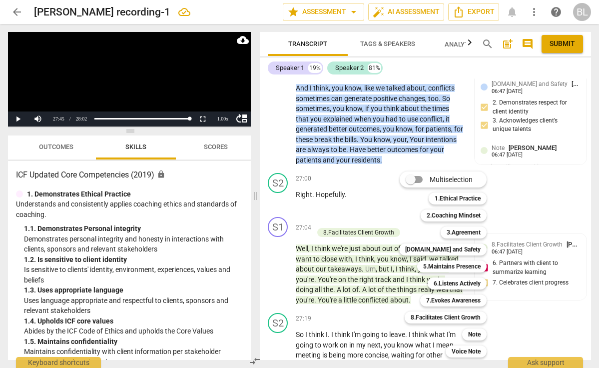
click at [401, 288] on div "Multiselection m 1.Ethical Practice 1 2.Coaching Mindset 2 3.Agreement 3 [DOMAI…" at bounding box center [450, 264] width 110 height 191
click at [432, 320] on b "8.Facilitates Client Growth" at bounding box center [446, 317] width 70 height 12
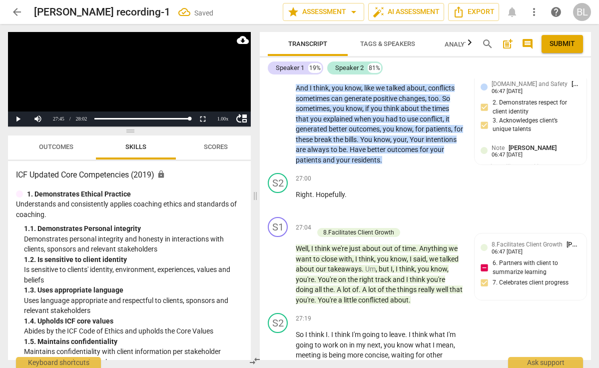
scroll to position [6522, 0]
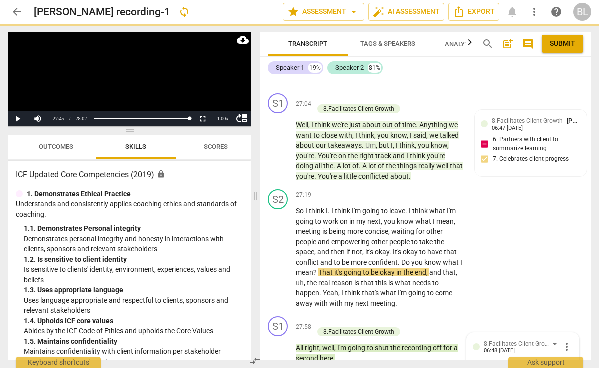
scroll to position [0, 0]
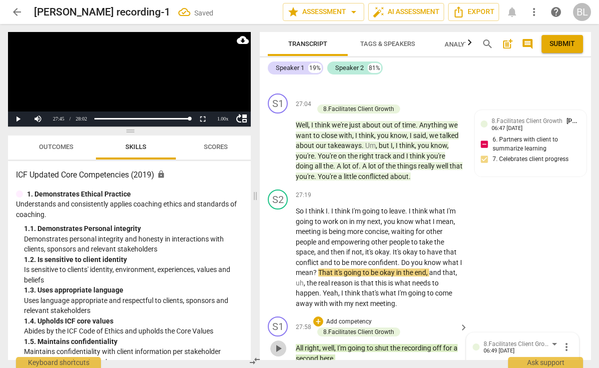
click at [277, 342] on span "play_arrow" at bounding box center [278, 348] width 12 height 12
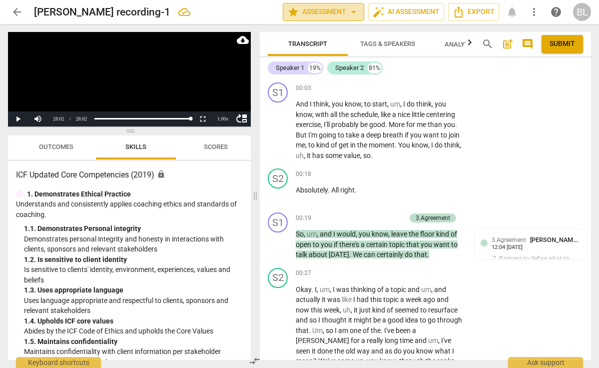
click at [351, 12] on span "arrow_drop_down" at bounding box center [354, 12] width 12 height 12
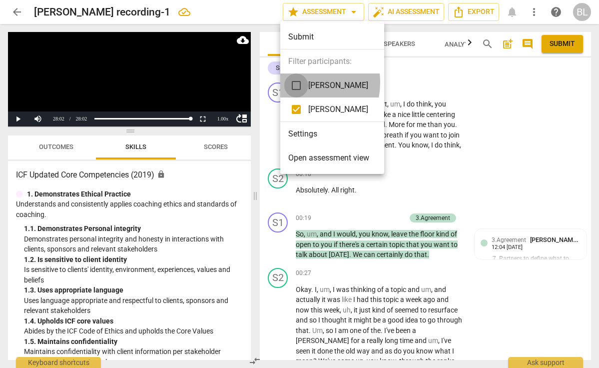
click at [295, 82] on input "checkbox" at bounding box center [296, 85] width 24 height 24
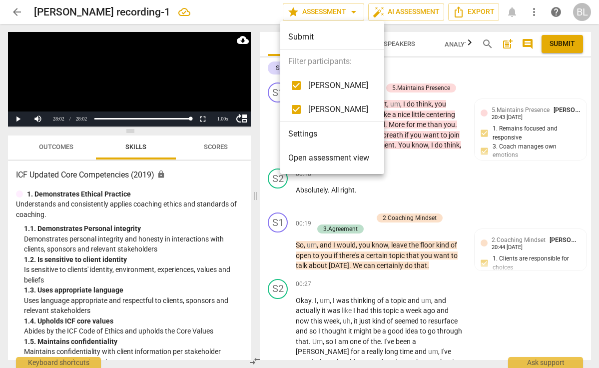
click at [490, 187] on div at bounding box center [299, 184] width 599 height 368
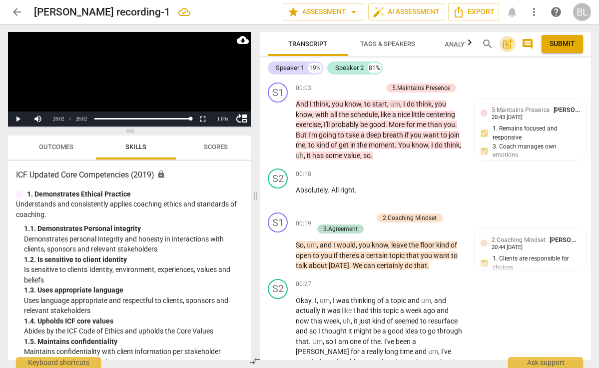
click at [508, 45] on span "post_add" at bounding box center [508, 44] width 12 height 12
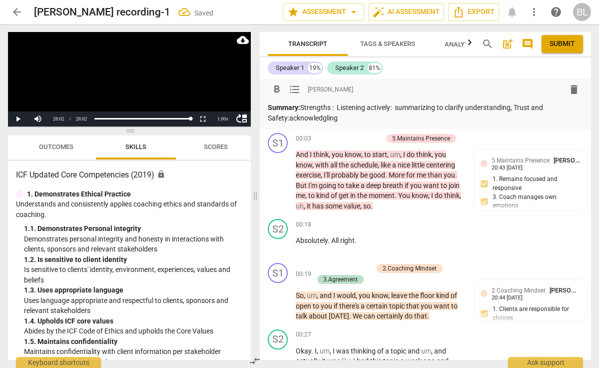
click at [289, 116] on p "Summary: Strengths : Listening actively: summarizing to clarify understanding, …" at bounding box center [425, 112] width 315 height 20
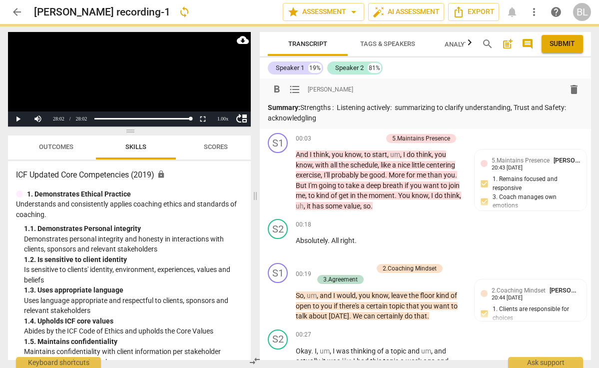
click at [329, 119] on p "Summary: Strengths : Listening actively: summarizing to clarify understanding, …" at bounding box center [425, 112] width 315 height 20
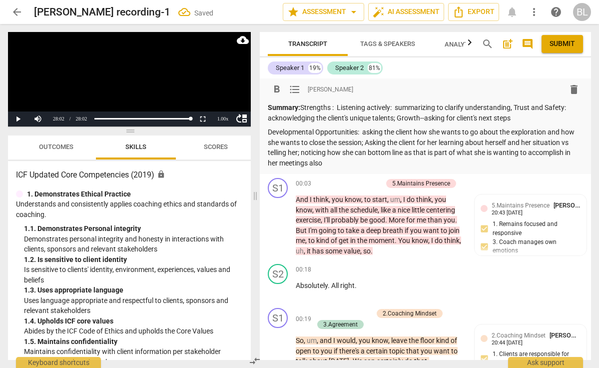
click at [550, 44] on span "Submit" at bounding box center [562, 44] width 25 height 10
